Goal: Task Accomplishment & Management: Use online tool/utility

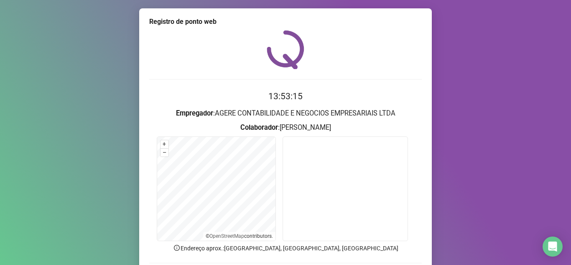
scroll to position [42, 0]
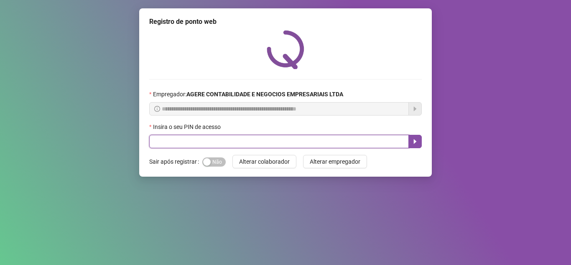
click at [252, 140] on input "text" at bounding box center [279, 141] width 260 height 13
type input "*****"
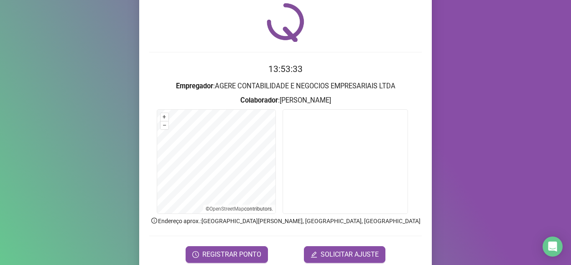
scroll to position [42, 0]
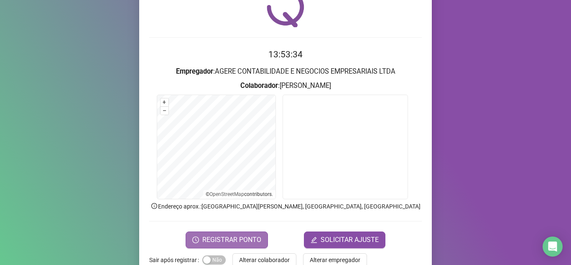
click at [223, 241] on span "REGISTRAR PONTO" at bounding box center [231, 240] width 59 height 10
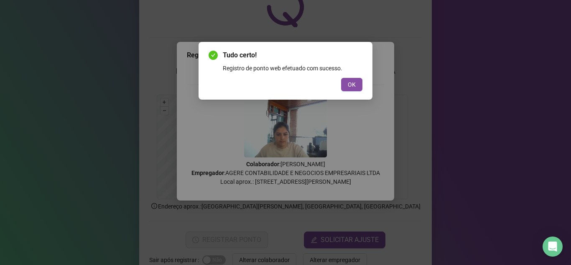
drag, startPoint x: 352, startPoint y: 80, endPoint x: 330, endPoint y: 66, distance: 25.9
click at [351, 81] on span "OK" at bounding box center [352, 84] width 8 height 9
